Goal: Task Accomplishment & Management: Use online tool/utility

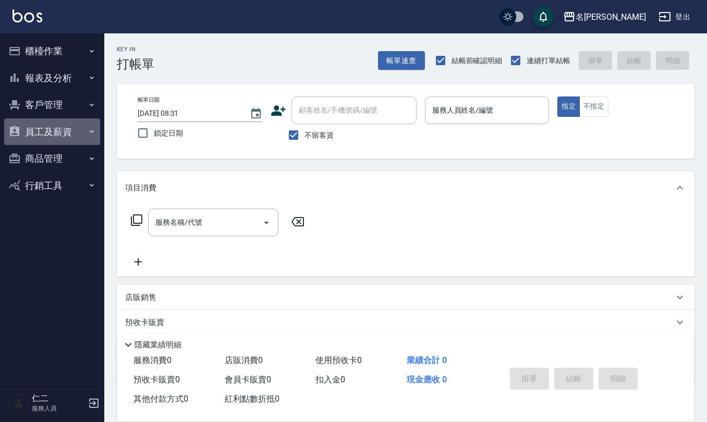
click at [53, 123] on button "員工及薪資" at bounding box center [52, 131] width 96 height 27
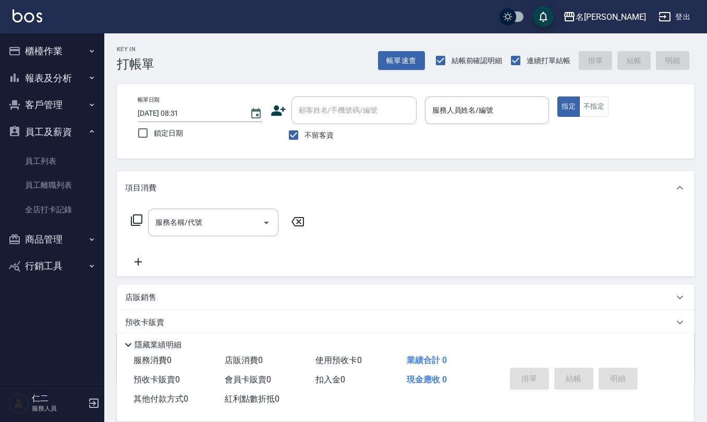
click at [59, 78] on button "報表及分析" at bounding box center [52, 78] width 96 height 27
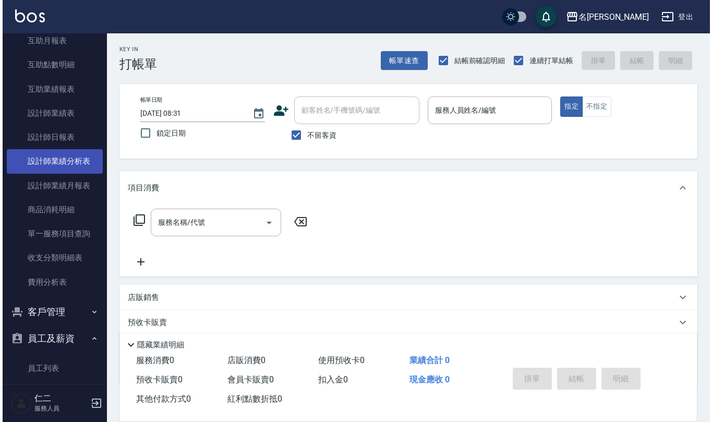
scroll to position [139, 0]
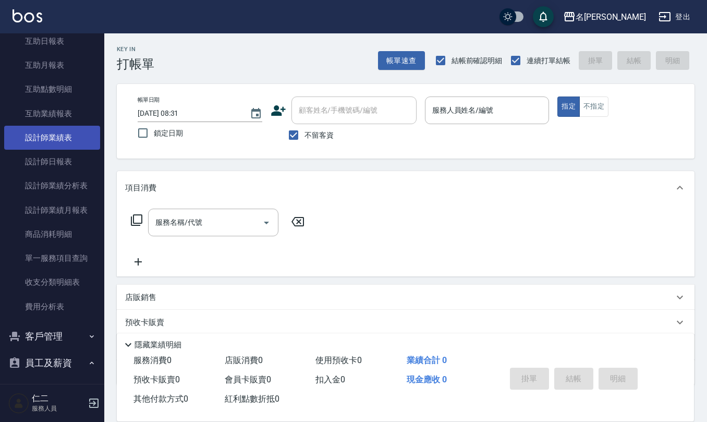
click at [65, 146] on link "設計師業績表" at bounding box center [52, 138] width 96 height 24
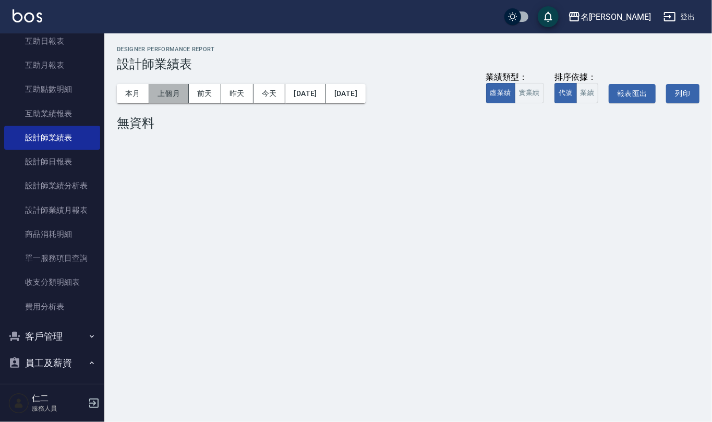
click at [176, 95] on button "上個月" at bounding box center [169, 93] width 40 height 19
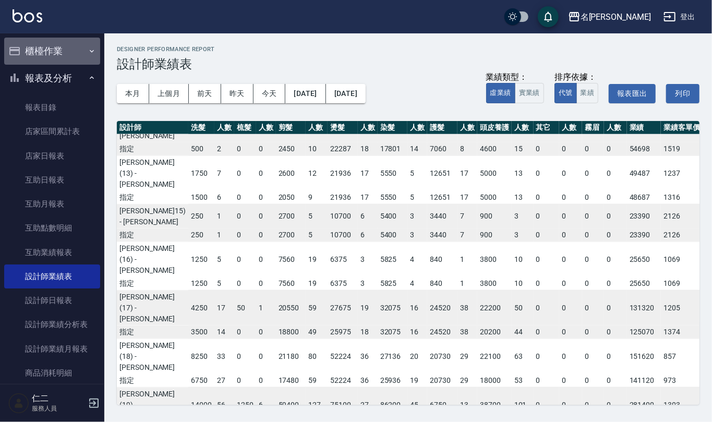
click at [55, 51] on button "櫃檯作業" at bounding box center [52, 51] width 96 height 27
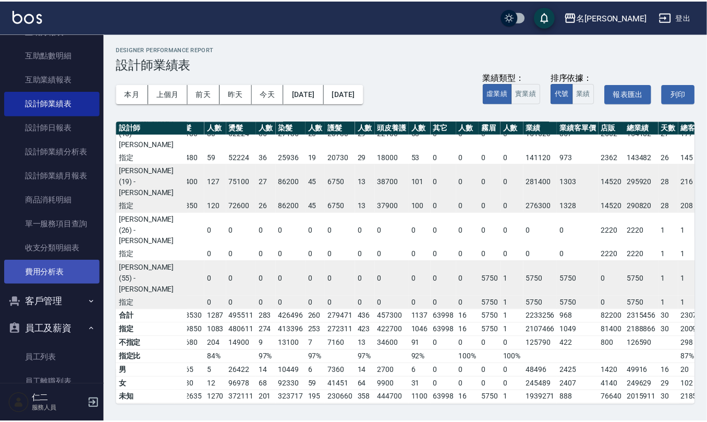
scroll to position [347, 0]
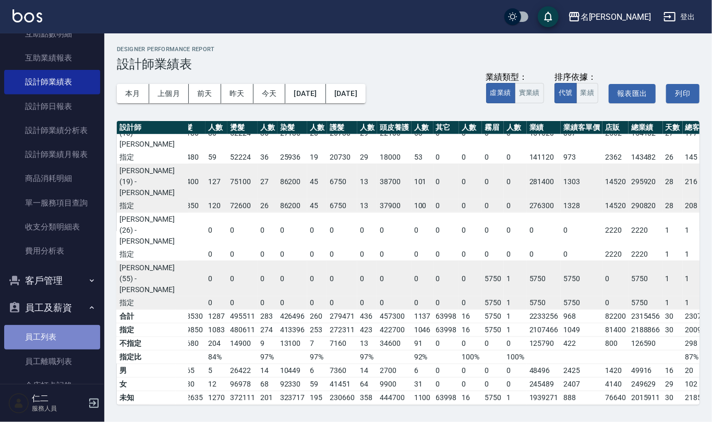
click at [58, 333] on link "員工列表" at bounding box center [52, 337] width 96 height 24
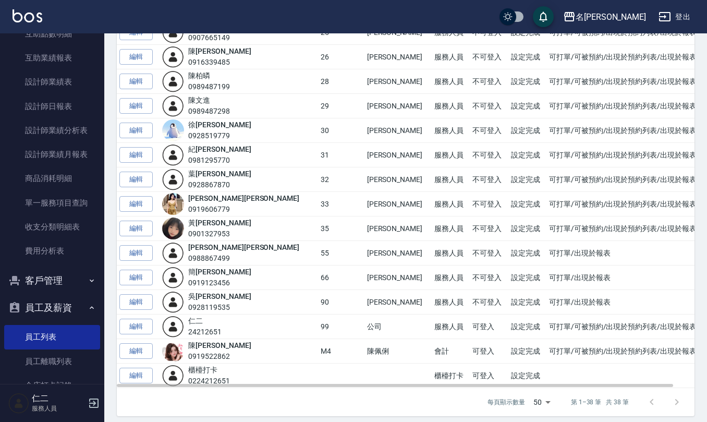
scroll to position [692, 0]
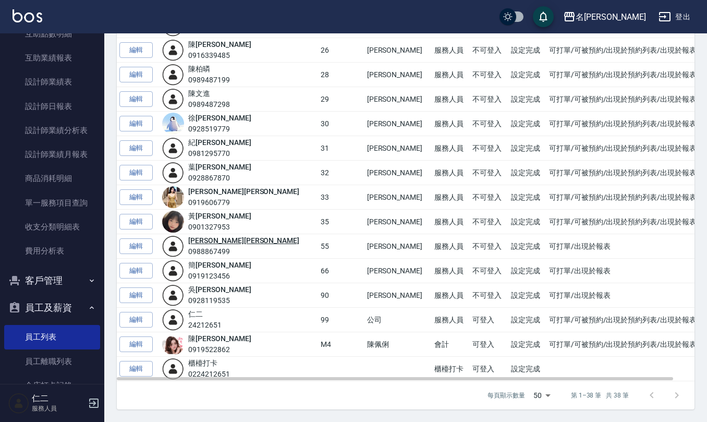
click at [213, 241] on link "[PERSON_NAME]" at bounding box center [243, 240] width 111 height 8
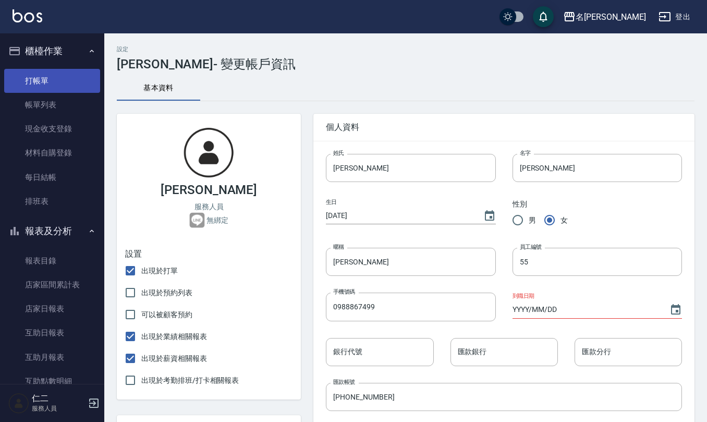
click at [35, 75] on link "打帳單" at bounding box center [52, 81] width 96 height 24
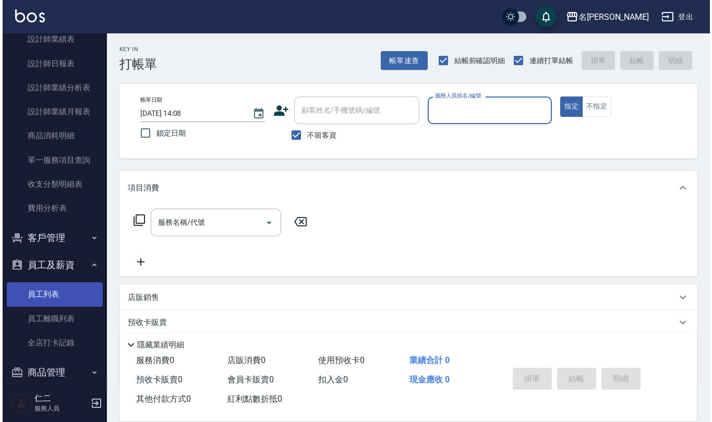
scroll to position [431, 0]
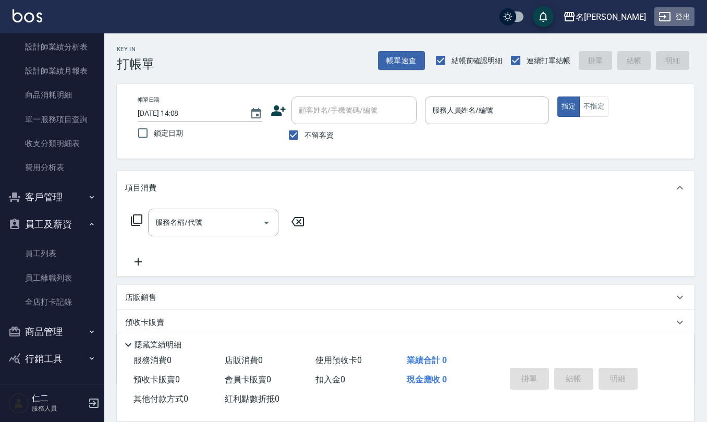
click at [666, 17] on icon "button" at bounding box center [664, 16] width 11 height 9
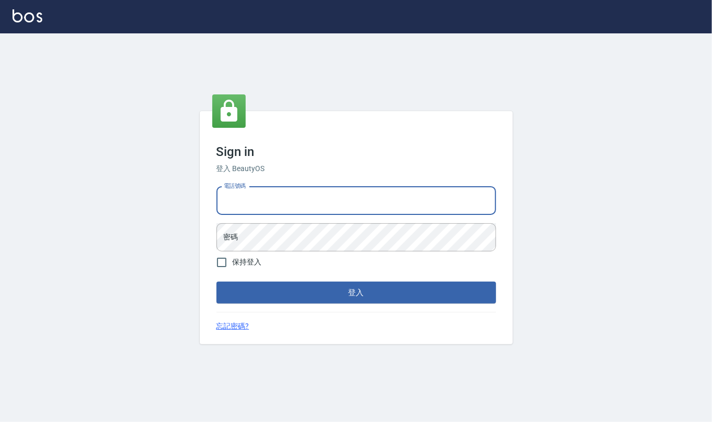
drag, startPoint x: 0, startPoint y: 0, endPoint x: 315, endPoint y: 195, distance: 370.6
click at [313, 196] on input "電話號碼" at bounding box center [356, 201] width 280 height 28
type input "0919522862"
click at [216, 282] on button "登入" at bounding box center [356, 293] width 280 height 22
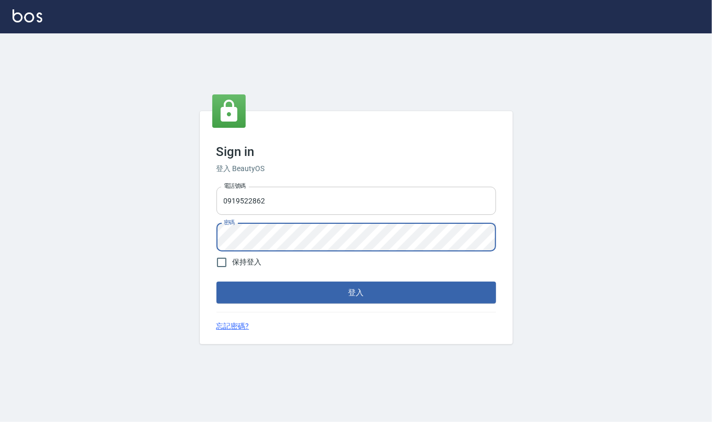
click at [216, 282] on button "登入" at bounding box center [356, 293] width 280 height 22
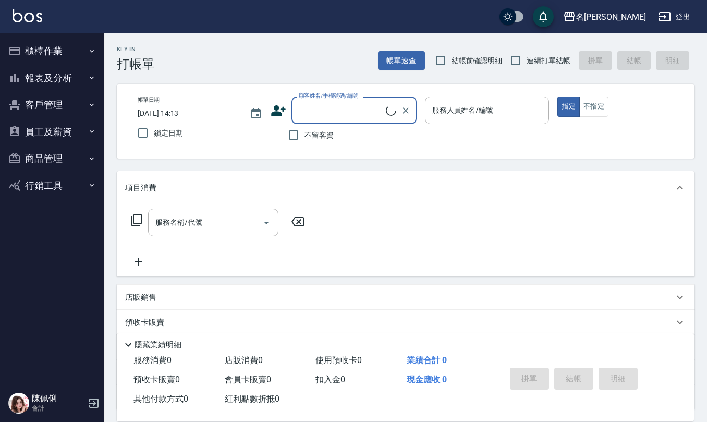
click at [75, 128] on button "員工及薪資" at bounding box center [52, 131] width 96 height 27
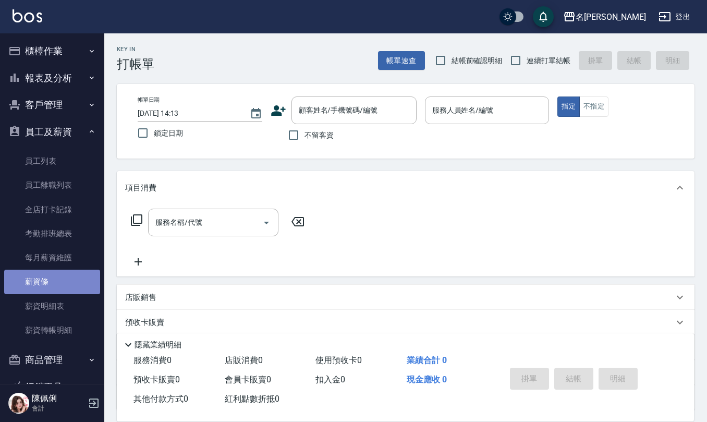
click at [61, 281] on link "薪資條" at bounding box center [52, 282] width 96 height 24
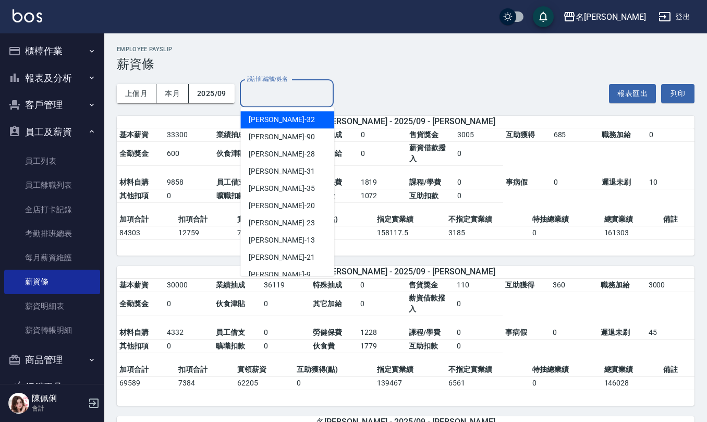
click at [269, 96] on input "設計師編號/姓名" at bounding box center [287, 93] width 84 height 18
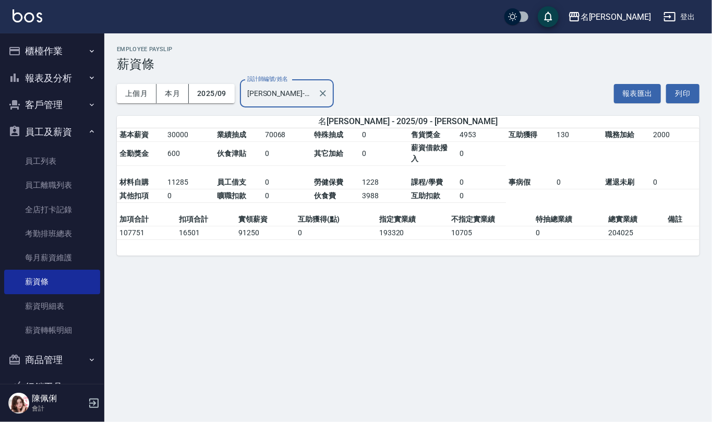
type input "胡淑雲-10"
click at [52, 56] on button "櫃檯作業" at bounding box center [52, 51] width 96 height 27
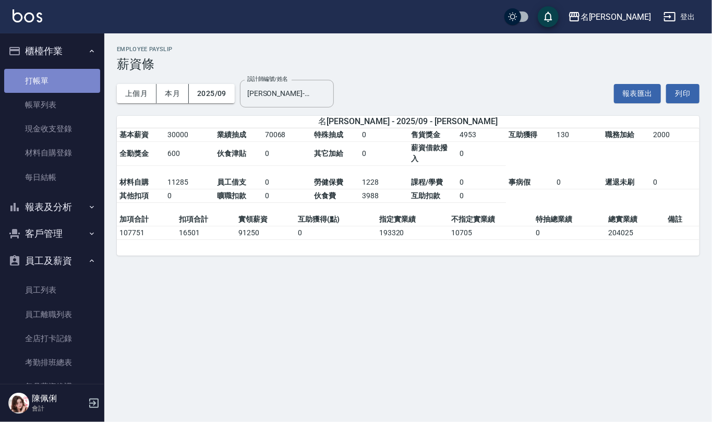
click at [58, 82] on link "打帳單" at bounding box center [52, 81] width 96 height 24
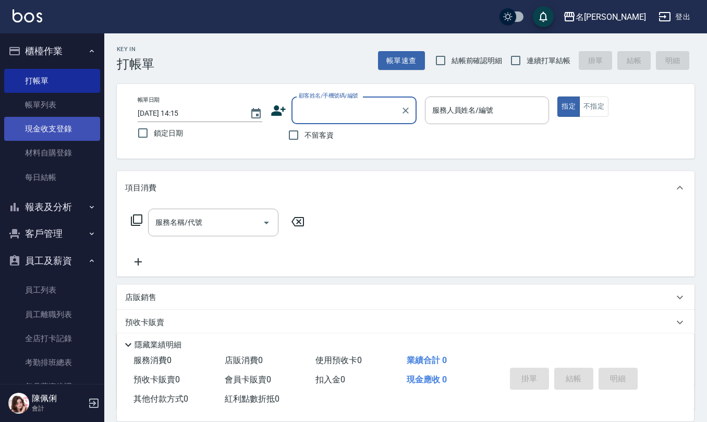
click at [54, 123] on link "現金收支登錄" at bounding box center [52, 129] width 96 height 24
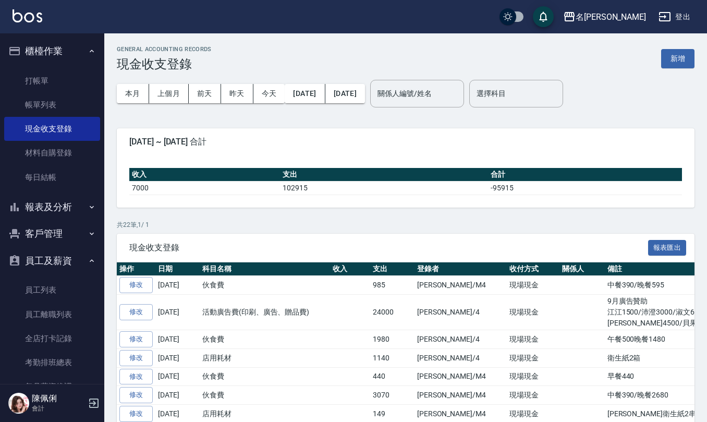
click at [681, 69] on div "GENERAL ACCOUNTING RECORDS 現金收支登錄 新增" at bounding box center [406, 59] width 578 height 26
click at [680, 61] on button "新增" at bounding box center [677, 58] width 33 height 19
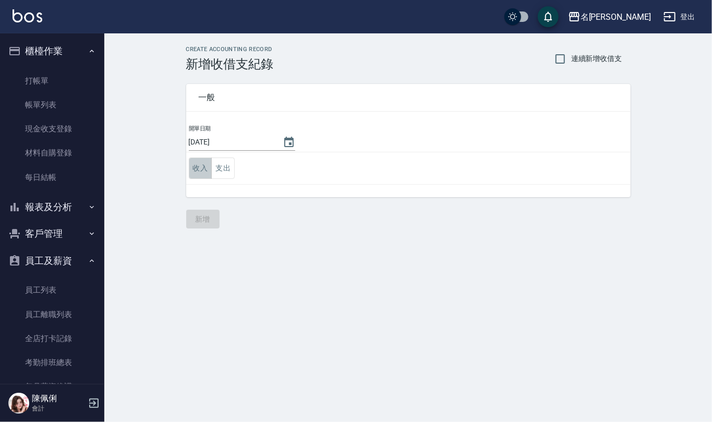
click at [203, 172] on button "收入" at bounding box center [200, 168] width 23 height 21
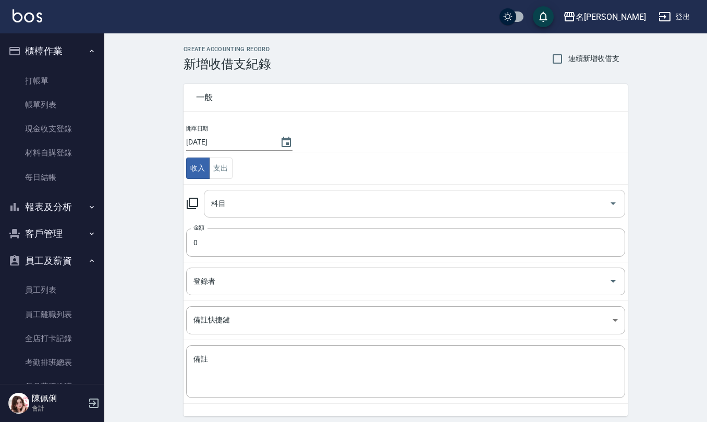
click at [236, 201] on input "科目" at bounding box center [407, 204] width 396 height 18
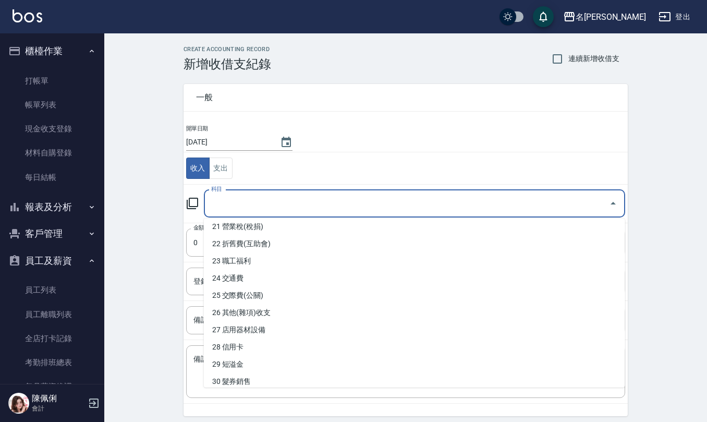
scroll to position [372, 0]
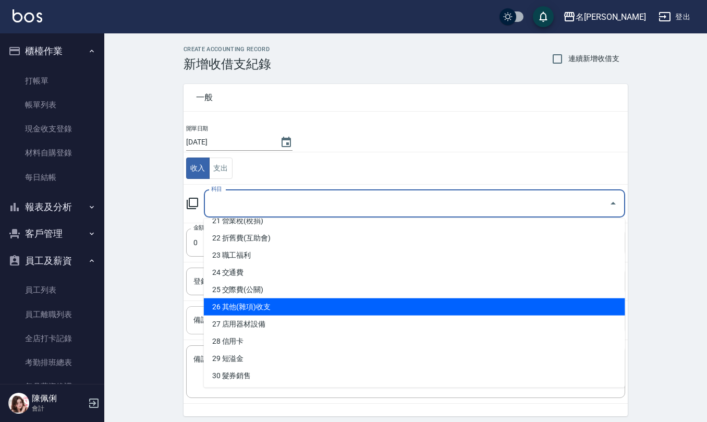
drag, startPoint x: 297, startPoint y: 309, endPoint x: 286, endPoint y: 313, distance: 11.5
click at [291, 313] on li "26 其他(雜項)收支" at bounding box center [414, 306] width 421 height 17
type input "26 其他(雜項)收支"
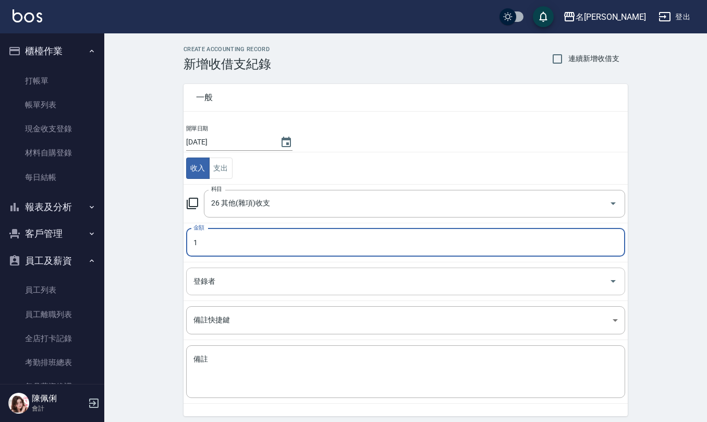
type input "1"
click at [266, 279] on input "登錄者" at bounding box center [398, 281] width 414 height 18
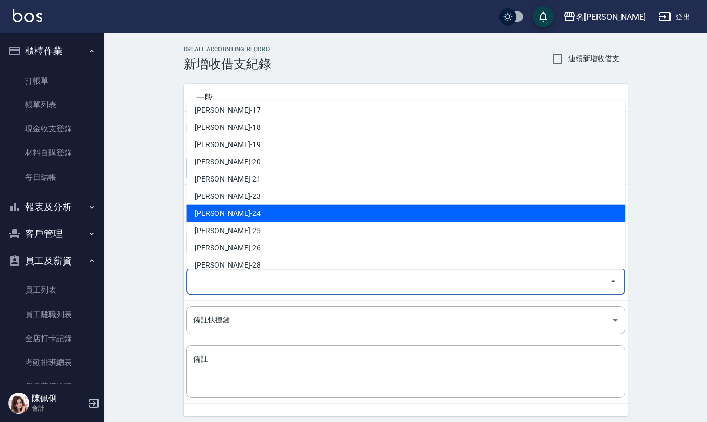
scroll to position [493, 0]
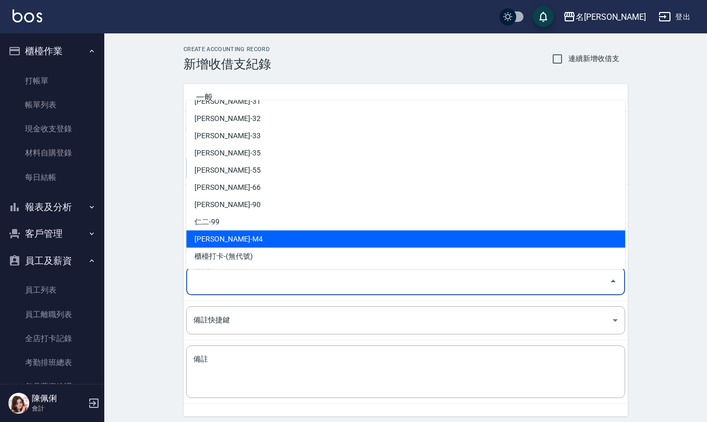
click at [269, 231] on li "陳佩俐-M4" at bounding box center [405, 239] width 439 height 17
type input "陳佩俐-M4"
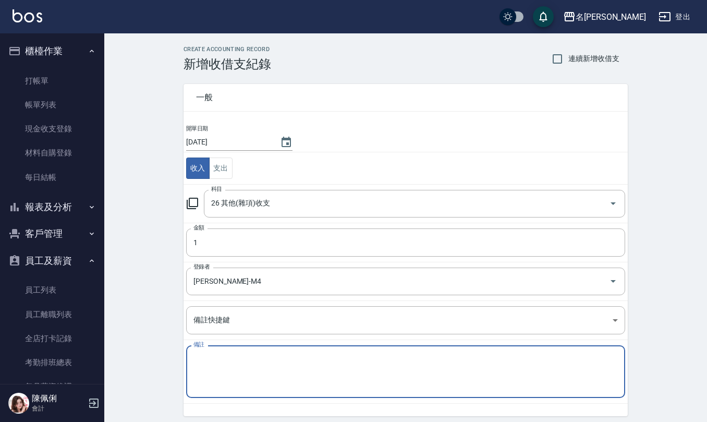
click at [272, 374] on textarea "備註" at bounding box center [406, 371] width 425 height 35
click at [211, 359] on textarea "kiki退9月薪1元" at bounding box center [406, 371] width 425 height 35
drag, startPoint x: 273, startPoint y: 364, endPoint x: 267, endPoint y: 376, distance: 13.5
click at [273, 364] on textarea "kiki給9月薪1元" at bounding box center [406, 371] width 425 height 35
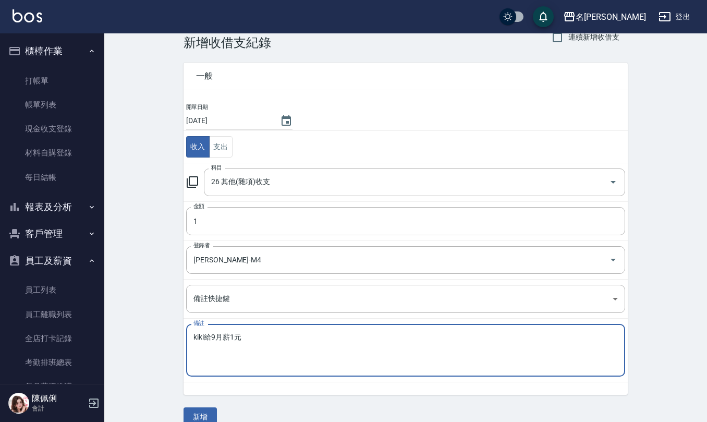
scroll to position [40, 0]
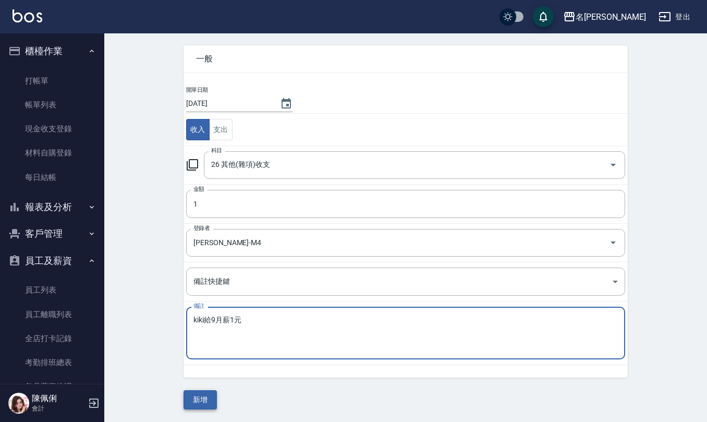
type textarea "kiki給9月薪1元"
click at [209, 395] on button "新增" at bounding box center [200, 399] width 33 height 19
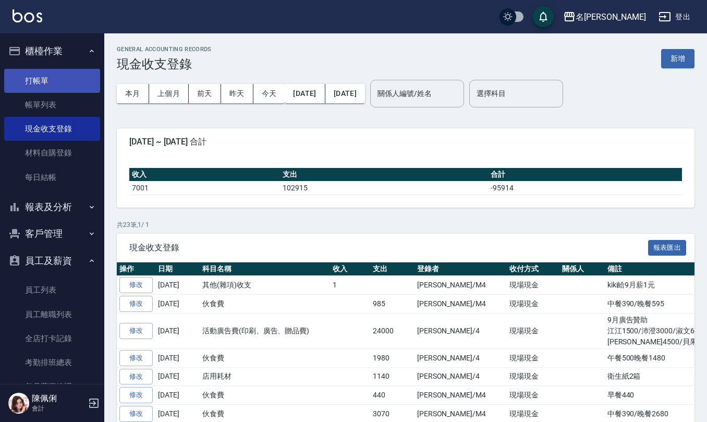
click at [57, 78] on link "打帳單" at bounding box center [52, 81] width 96 height 24
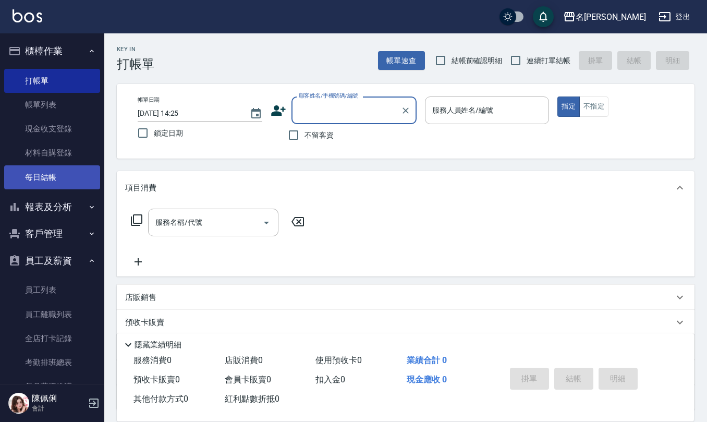
click at [45, 165] on link "每日結帳" at bounding box center [52, 177] width 96 height 24
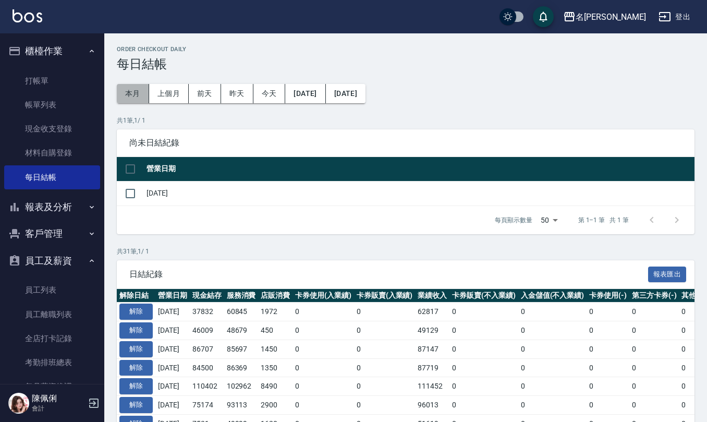
click at [142, 90] on button "本月" at bounding box center [133, 93] width 32 height 19
click at [366, 88] on button "2025/10/31" at bounding box center [346, 93] width 40 height 19
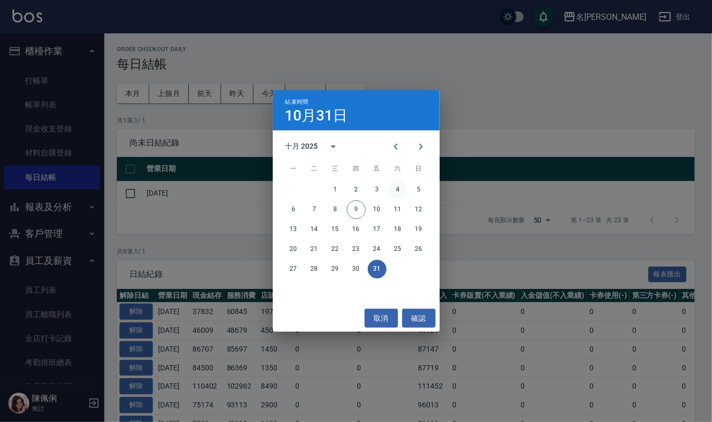
click at [399, 193] on button "4" at bounding box center [398, 189] width 19 height 19
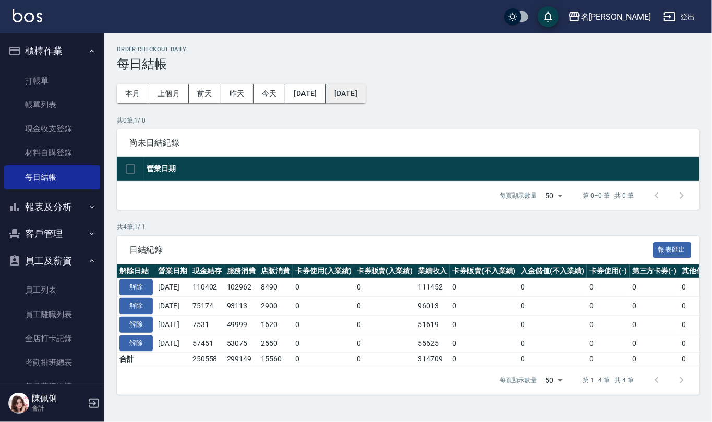
click at [361, 89] on button "2025/10/04" at bounding box center [346, 93] width 40 height 19
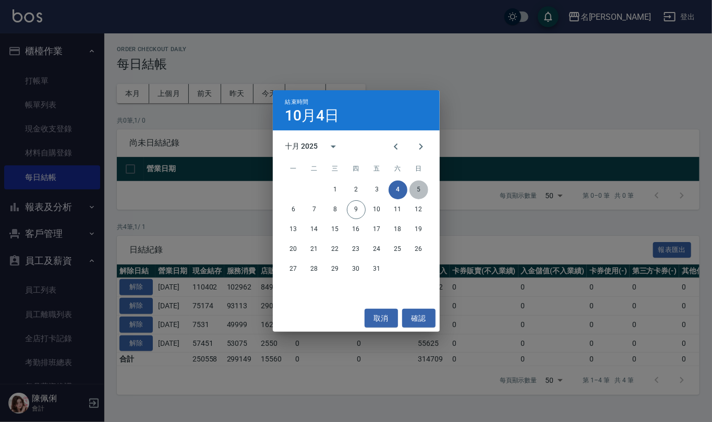
click at [411, 191] on button "5" at bounding box center [418, 189] width 19 height 19
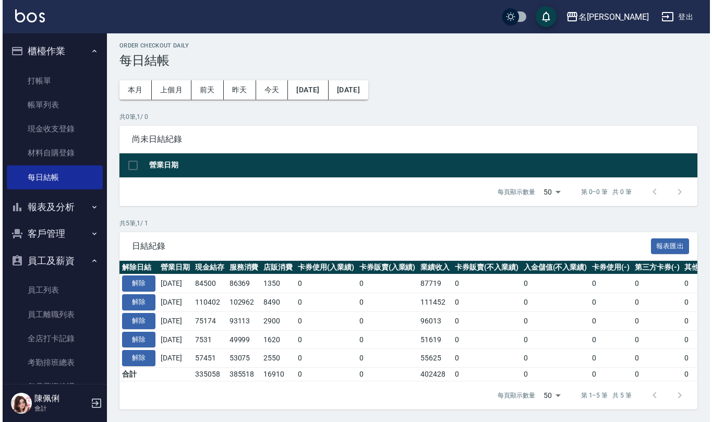
scroll to position [16, 0]
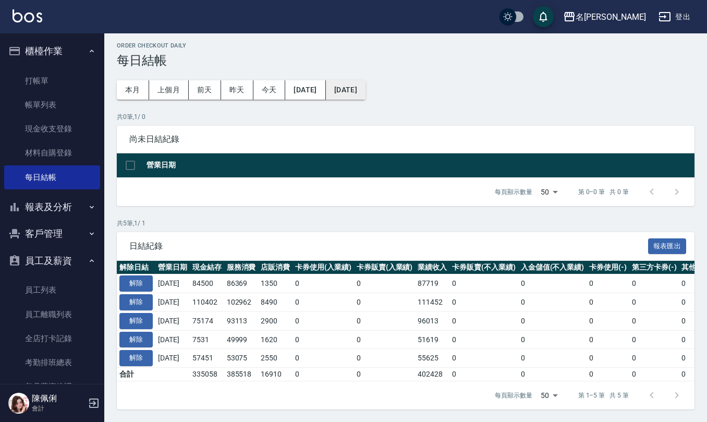
click at [366, 83] on button "2025/10/05" at bounding box center [346, 89] width 40 height 19
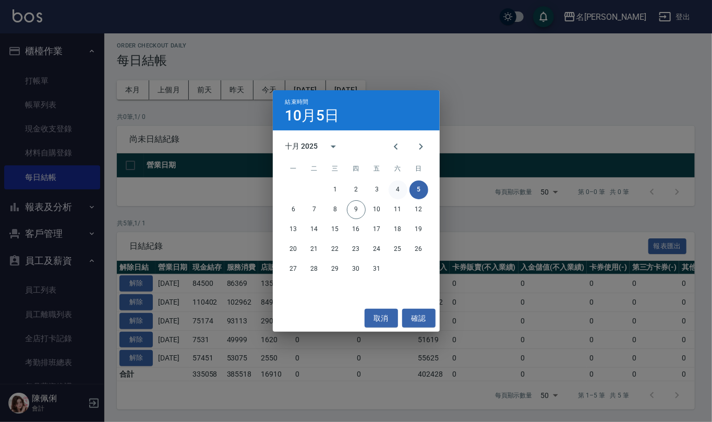
click at [396, 188] on button "4" at bounding box center [398, 189] width 19 height 19
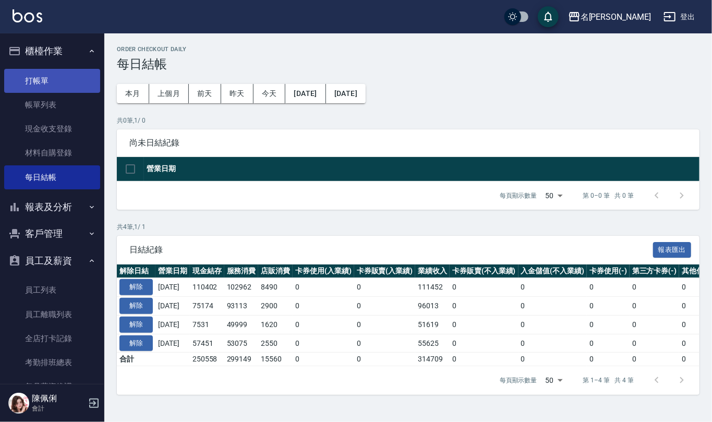
click at [46, 80] on link "打帳單" at bounding box center [52, 81] width 96 height 24
